Goal: Task Accomplishment & Management: Use online tool/utility

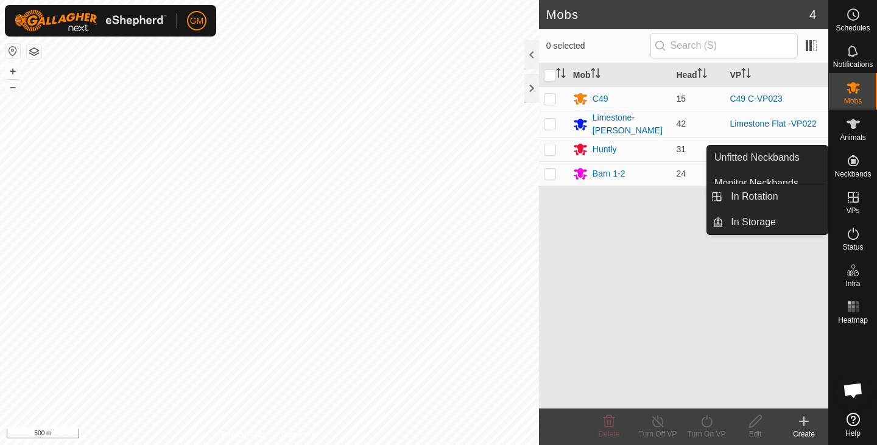
click at [847, 193] on icon at bounding box center [852, 197] width 15 height 15
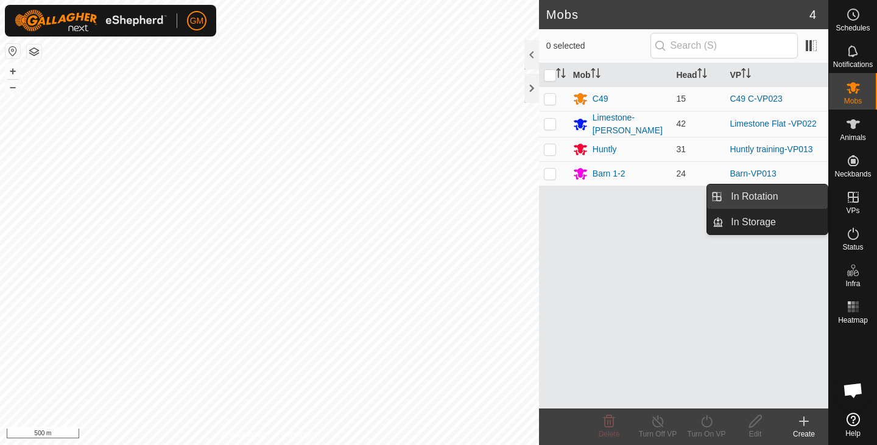
click at [788, 190] on link "In Rotation" at bounding box center [775, 196] width 104 height 24
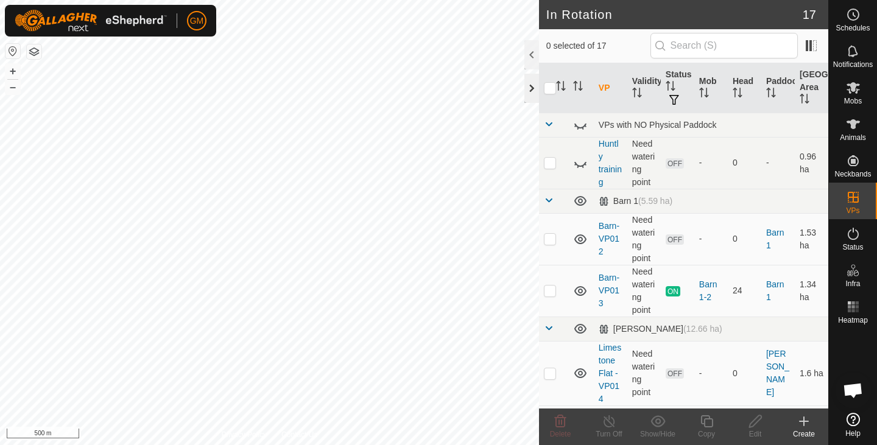
click at [527, 93] on div at bounding box center [531, 88] width 15 height 29
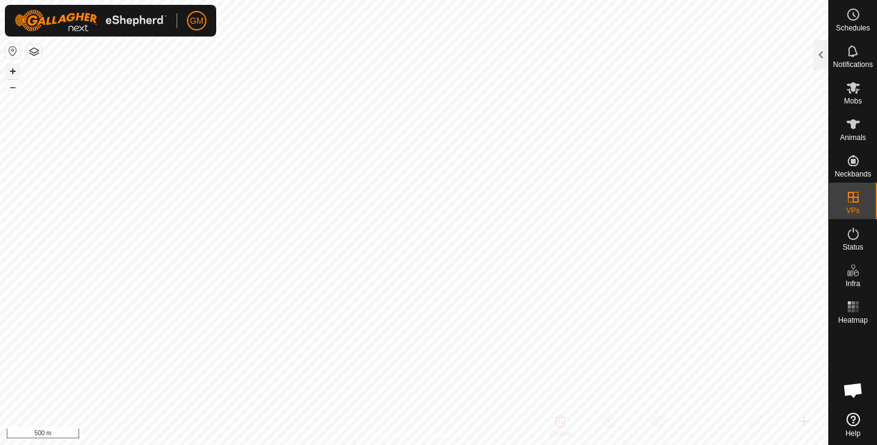
click at [12, 71] on button "+" at bounding box center [12, 71] width 15 height 15
click at [11, 67] on button "+" at bounding box center [12, 71] width 15 height 15
click at [820, 59] on div at bounding box center [820, 54] width 15 height 29
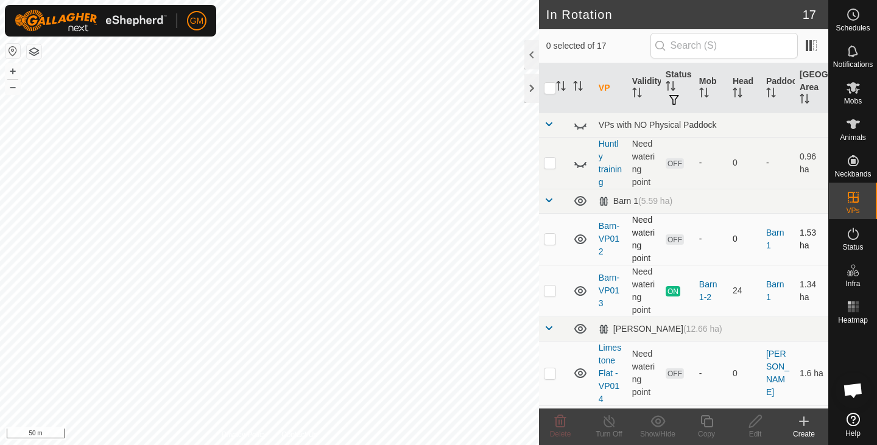
checkbox input "true"
click at [706, 424] on icon at bounding box center [706, 421] width 15 height 15
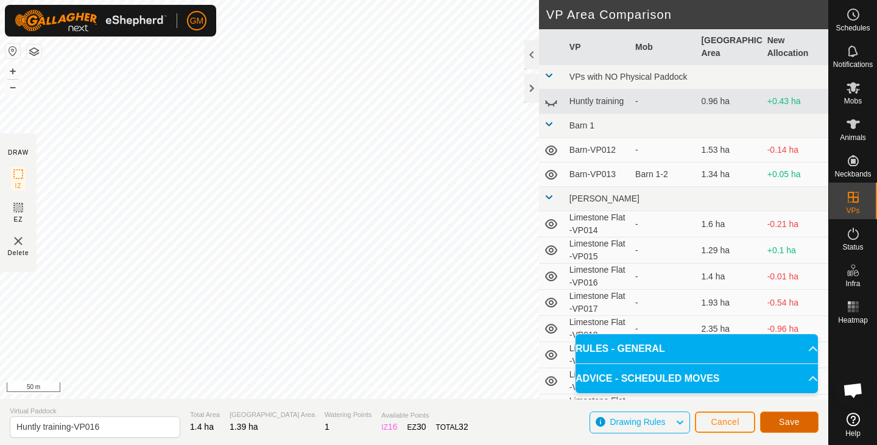
click at [778, 418] on button "Save" at bounding box center [789, 421] width 58 height 21
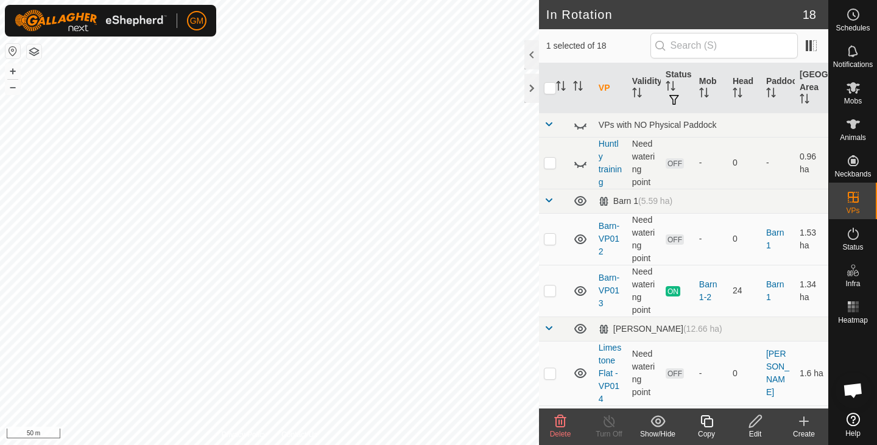
click at [556, 422] on icon at bounding box center [561, 421] width 12 height 12
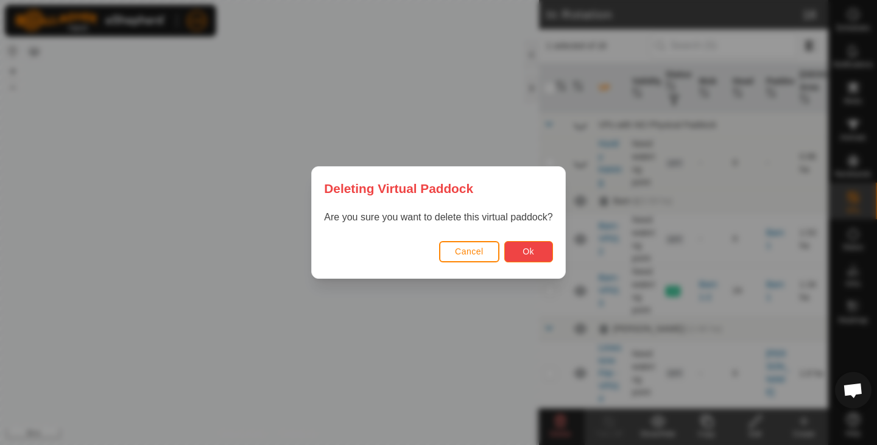
click at [516, 251] on button "Ok" at bounding box center [528, 251] width 49 height 21
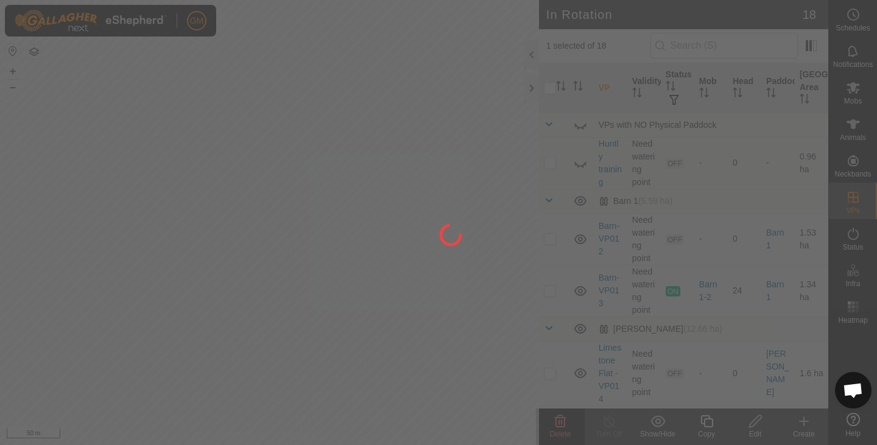
checkbox input "false"
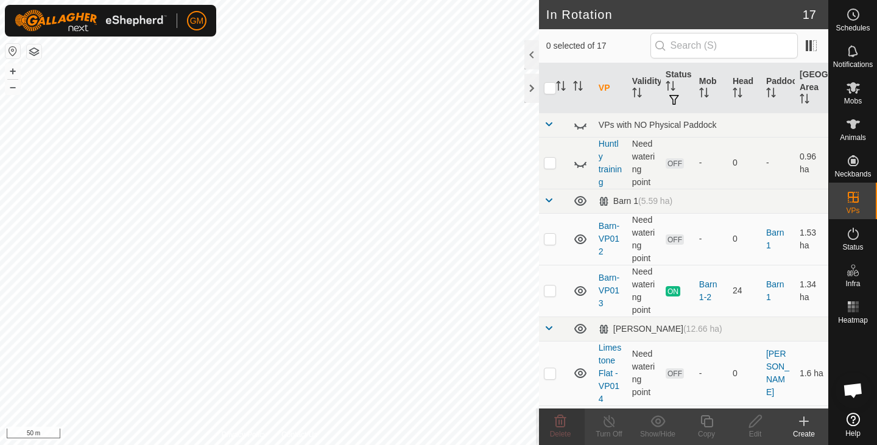
checkbox input "true"
click at [703, 422] on icon at bounding box center [706, 421] width 12 height 12
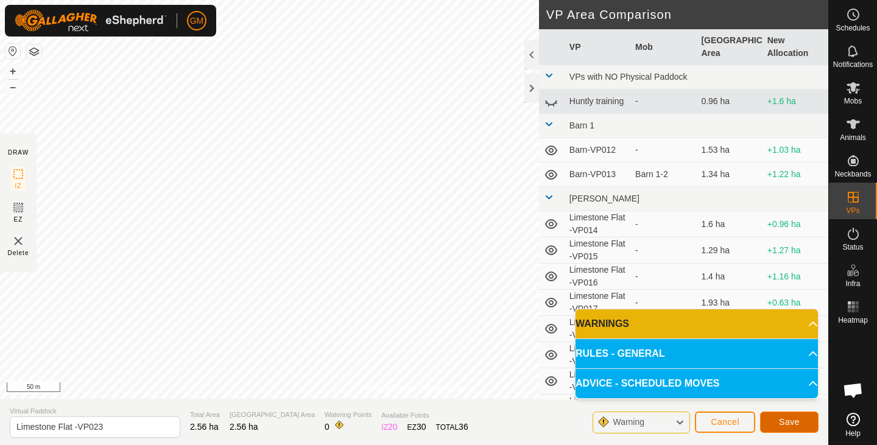
click at [772, 422] on button "Save" at bounding box center [789, 421] width 58 height 21
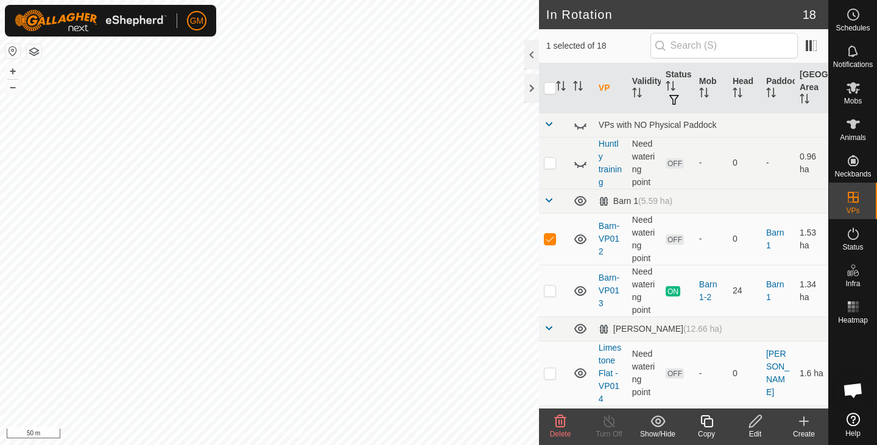
click at [561, 420] on icon at bounding box center [561, 421] width 12 height 12
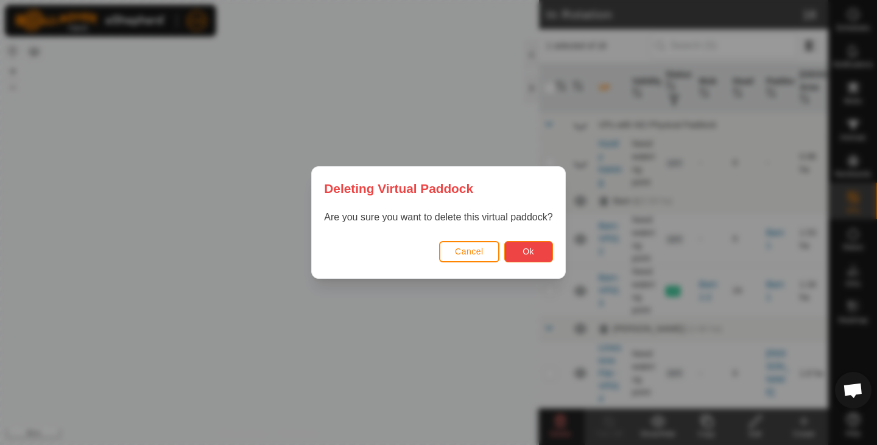
click at [515, 247] on button "Ok" at bounding box center [528, 251] width 49 height 21
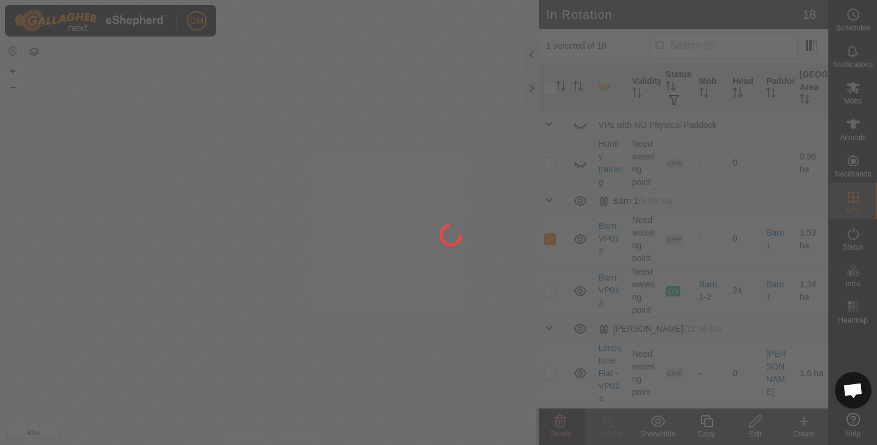
checkbox input "false"
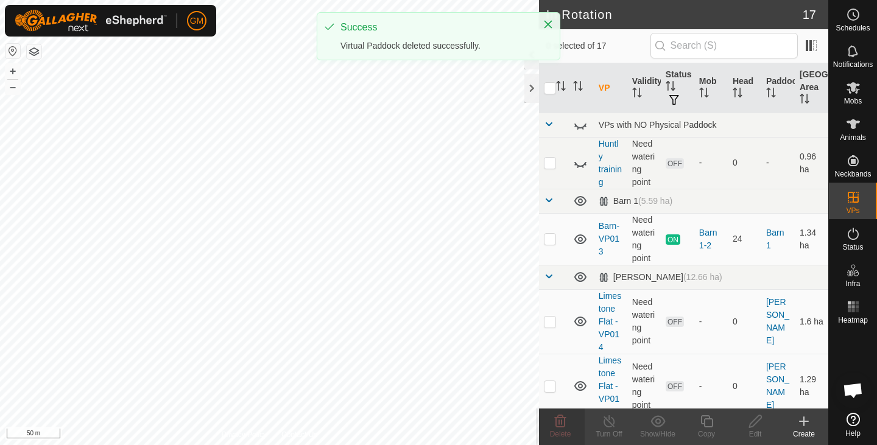
checkbox input "true"
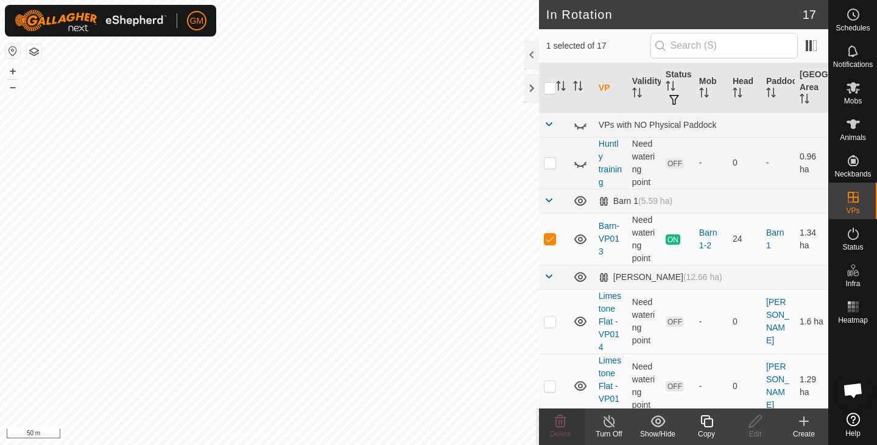
click at [705, 417] on icon at bounding box center [706, 421] width 15 height 15
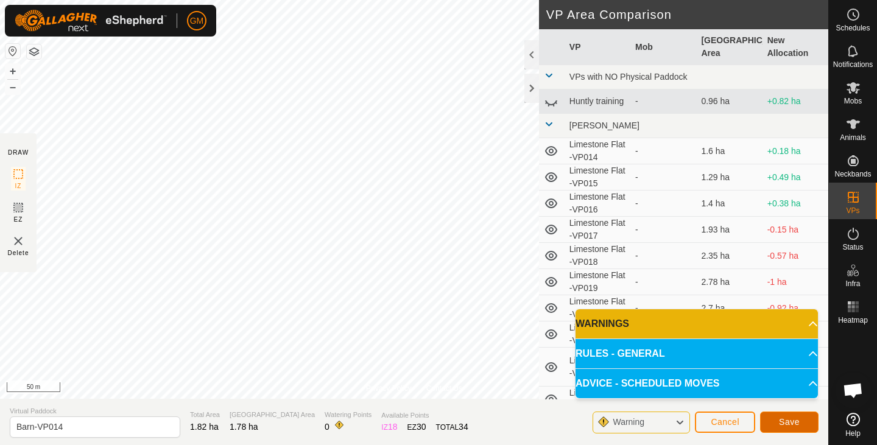
click at [790, 420] on span "Save" at bounding box center [789, 422] width 21 height 10
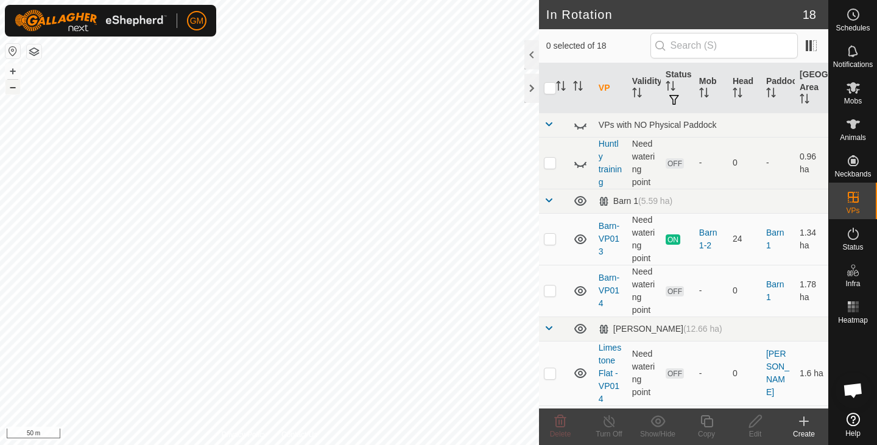
click at [14, 89] on button "–" at bounding box center [12, 87] width 15 height 15
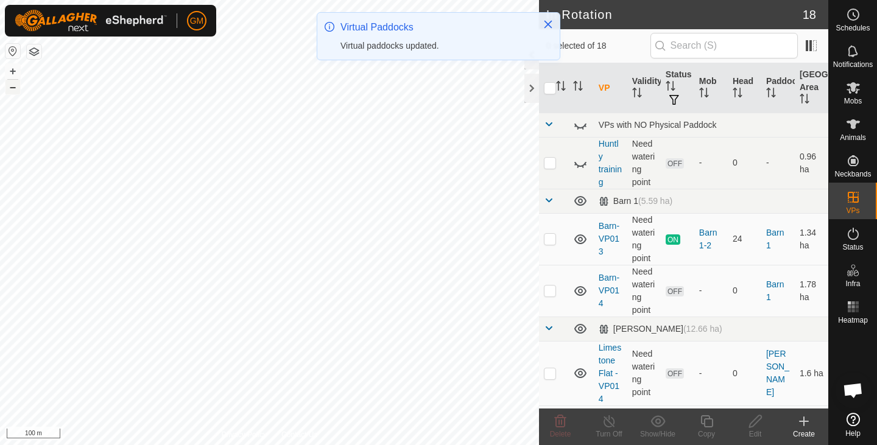
click at [14, 89] on button "–" at bounding box center [12, 87] width 15 height 15
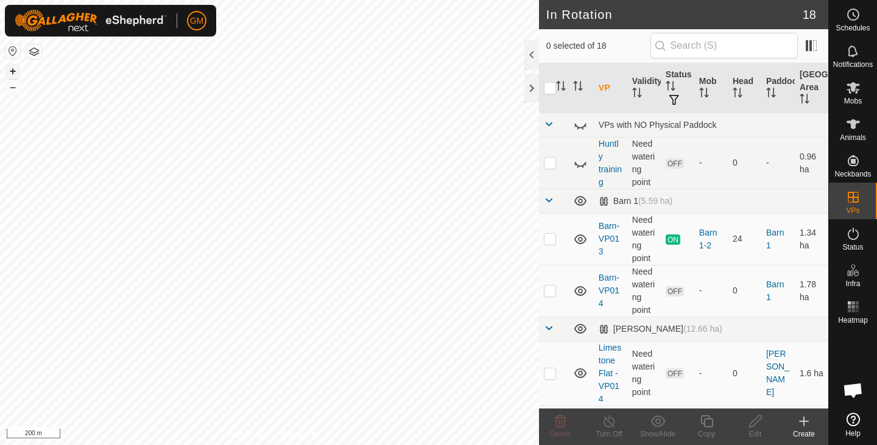
click at [11, 69] on button "+" at bounding box center [12, 71] width 15 height 15
click at [556, 423] on icon at bounding box center [561, 421] width 12 height 12
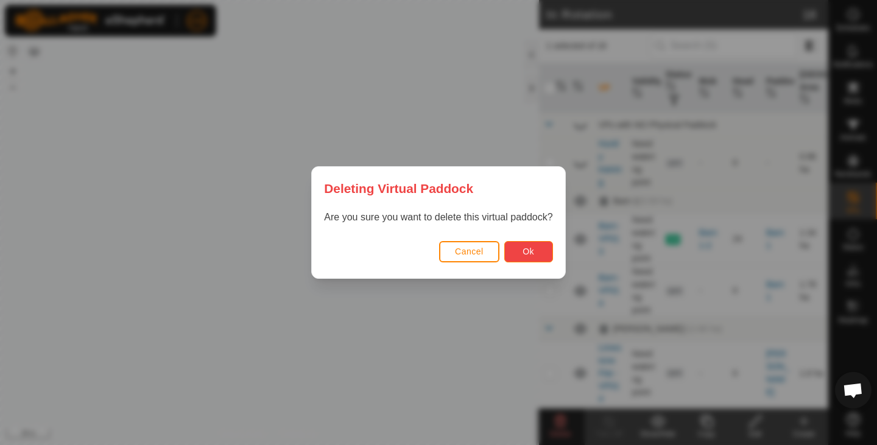
click at [516, 250] on button "Ok" at bounding box center [528, 251] width 49 height 21
checkbox input "false"
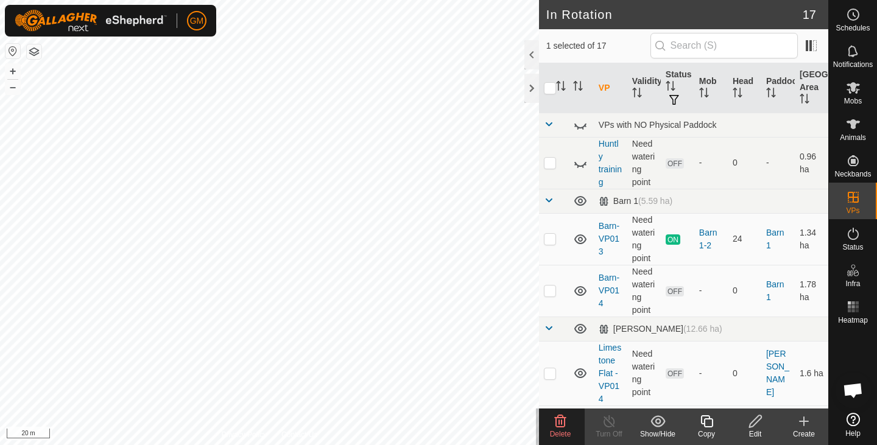
click at [561, 419] on icon at bounding box center [561, 421] width 12 height 12
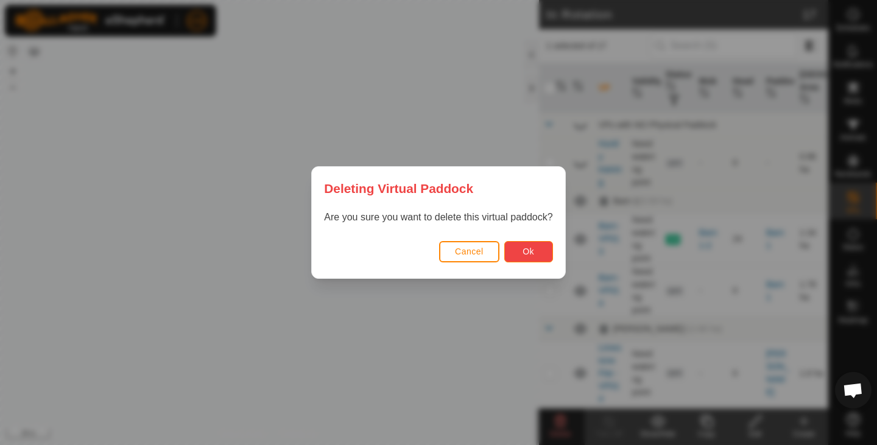
click at [525, 252] on span "Ok" at bounding box center [528, 252] width 12 height 10
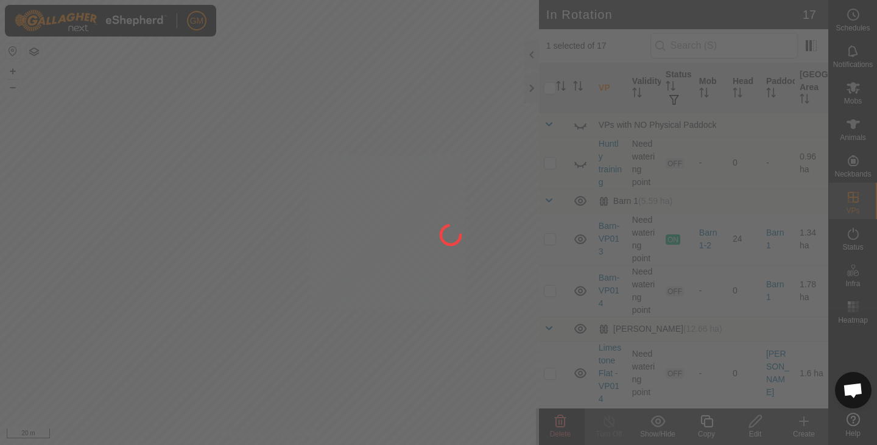
checkbox input "false"
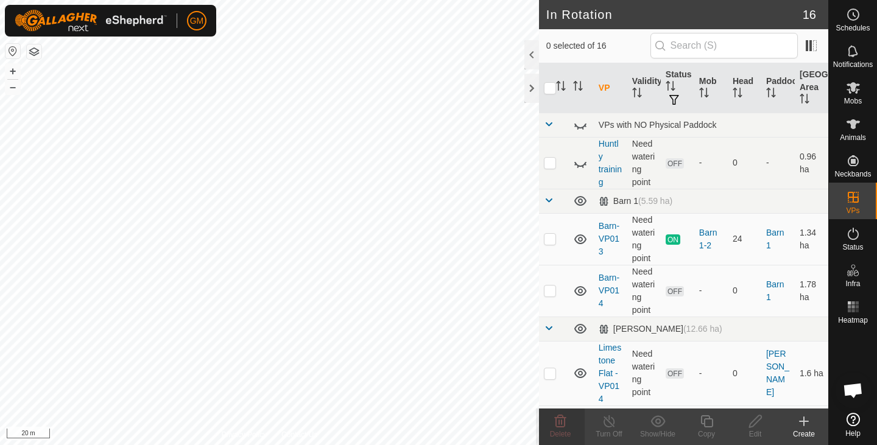
checkbox input "true"
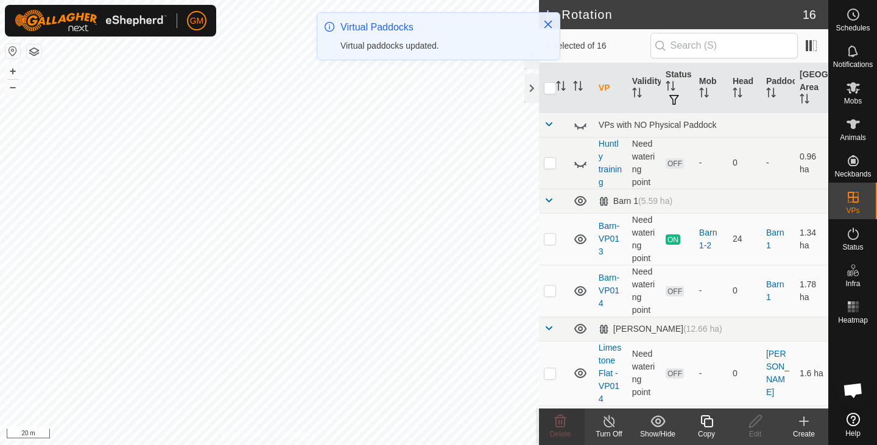
click at [705, 427] on icon at bounding box center [706, 421] width 12 height 12
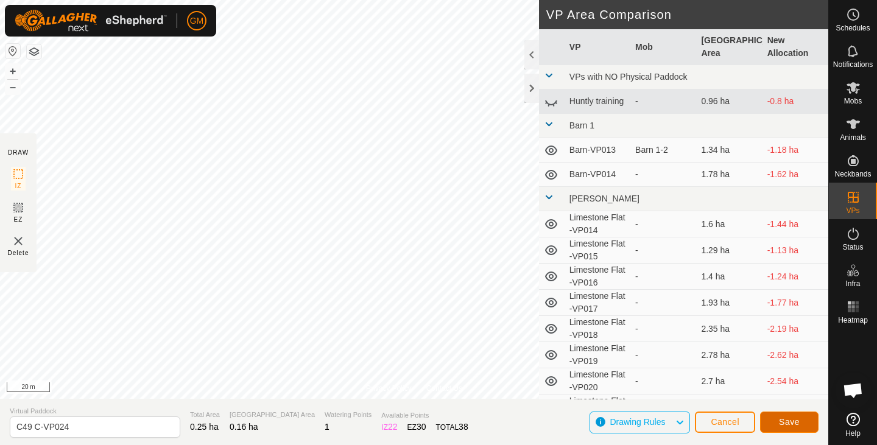
click at [784, 421] on span "Save" at bounding box center [789, 422] width 21 height 10
